Goal: Check status: Check status

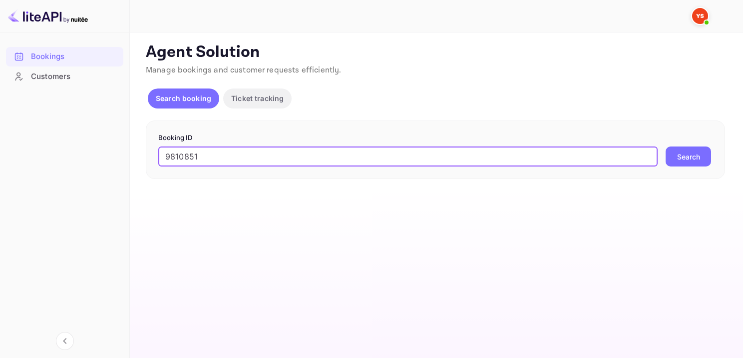
type input "9810851"
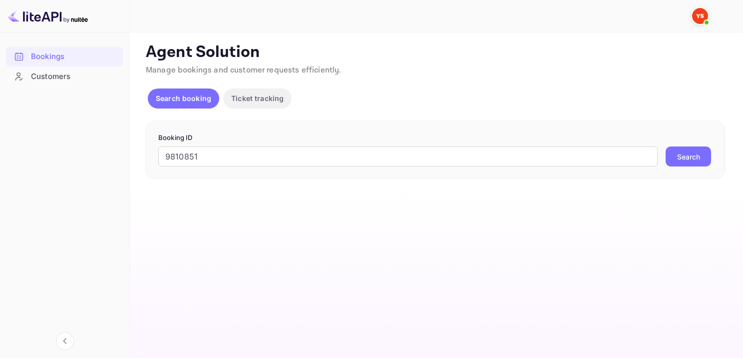
click at [704, 143] on form "Booking ID 9810851 ​ Search" at bounding box center [435, 150] width 555 height 34
click at [698, 171] on div "Booking ID 9810851 ​ Search" at bounding box center [436, 149] width 580 height 59
click at [696, 164] on button "Search" at bounding box center [688, 156] width 45 height 20
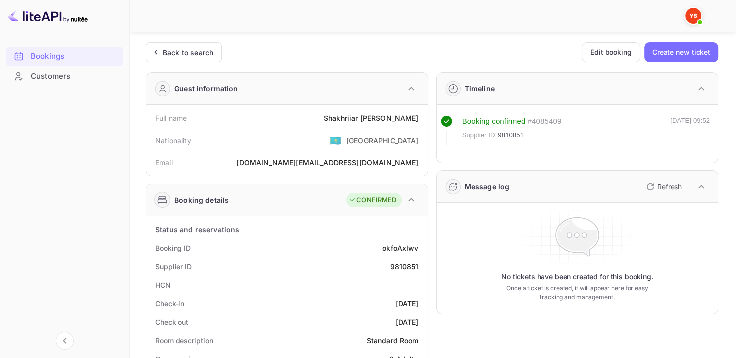
scroll to position [50, 0]
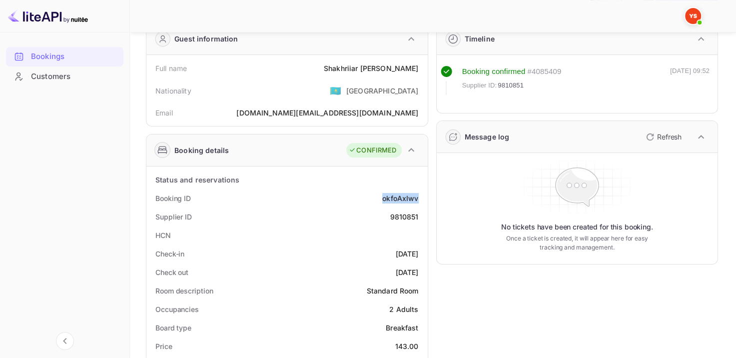
drag, startPoint x: 378, startPoint y: 199, endPoint x: 420, endPoint y: 191, distance: 42.2
click at [420, 191] on div "Booking ID okfoAxIwv" at bounding box center [286, 198] width 273 height 18
copy div "okfoAxIwv"
drag, startPoint x: 350, startPoint y: 70, endPoint x: 423, endPoint y: 64, distance: 73.2
click at [423, 64] on div "Full name [PERSON_NAME]" at bounding box center [286, 68] width 273 height 18
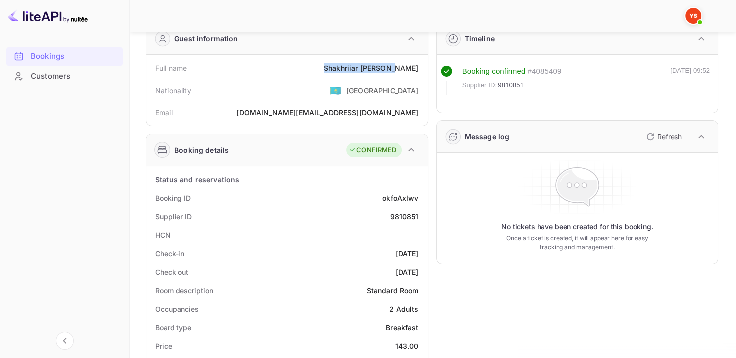
copy div "[PERSON_NAME]"
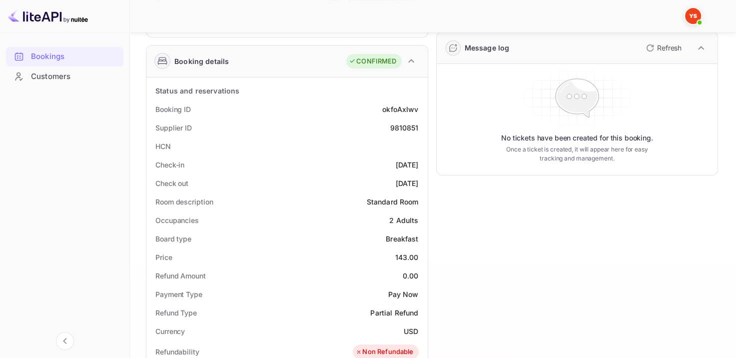
scroll to position [150, 0]
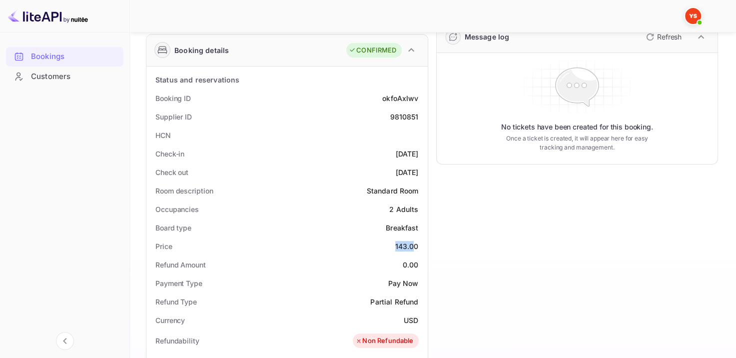
drag, startPoint x: 394, startPoint y: 242, endPoint x: 420, endPoint y: 242, distance: 25.5
click at [416, 242] on div "Price 143.00" at bounding box center [286, 246] width 273 height 18
drag, startPoint x: 382, startPoint y: 253, endPoint x: 392, endPoint y: 250, distance: 10.4
click at [382, 253] on div "Price 143.00" at bounding box center [286, 246] width 273 height 18
click at [394, 248] on div "Price 143.00" at bounding box center [286, 246] width 273 height 18
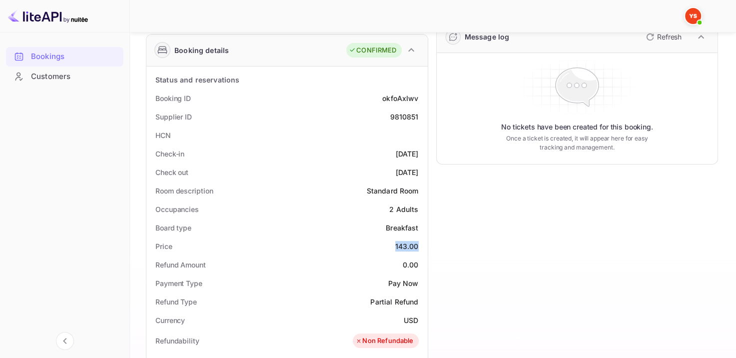
drag, startPoint x: 391, startPoint y: 247, endPoint x: 445, endPoint y: 240, distance: 54.4
click at [421, 245] on div "Price 143.00" at bounding box center [286, 246] width 273 height 18
copy div "143.00"
